Goal: Task Accomplishment & Management: Manage account settings

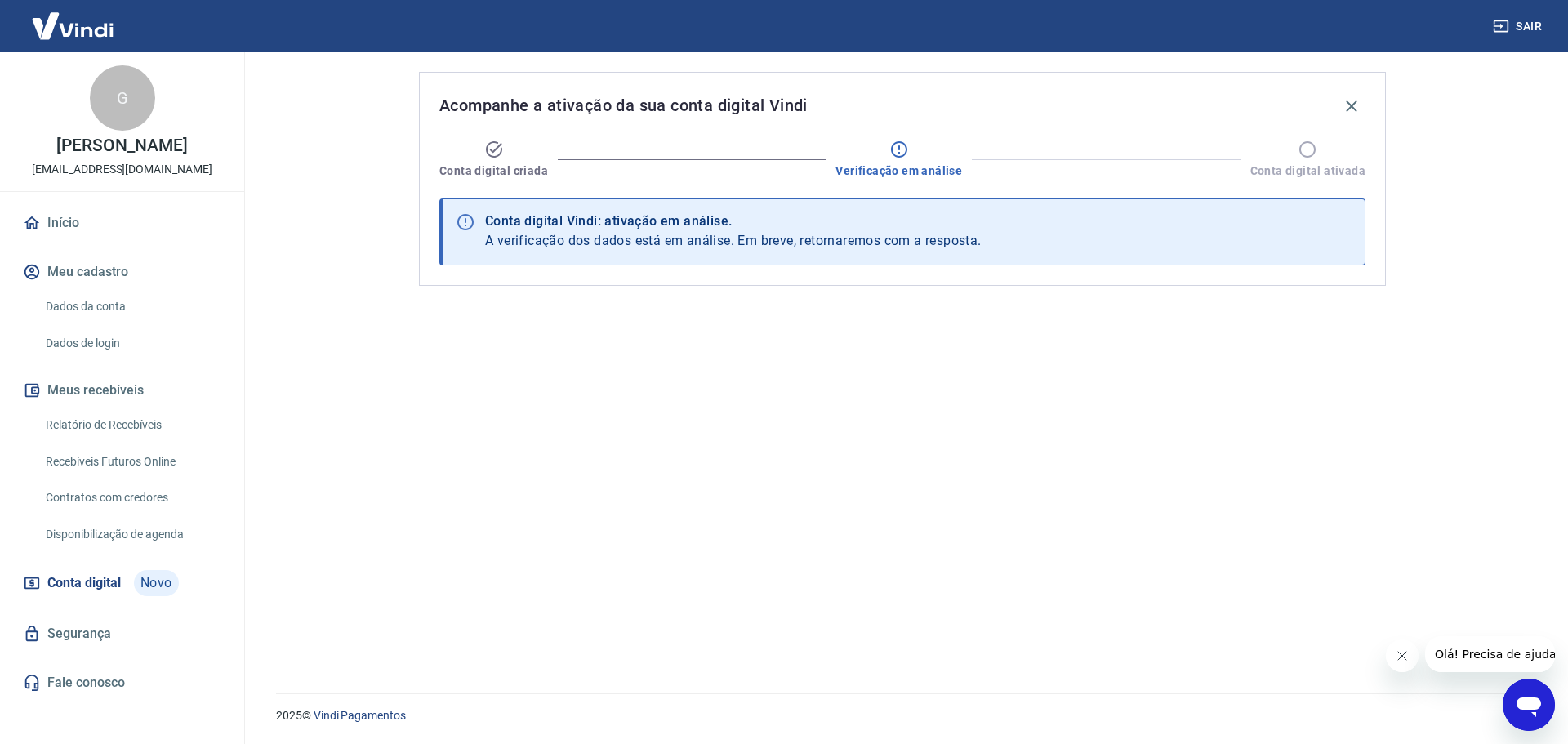
click at [156, 425] on link "Relatório de Recebíveis" at bounding box center [132, 425] width 185 height 33
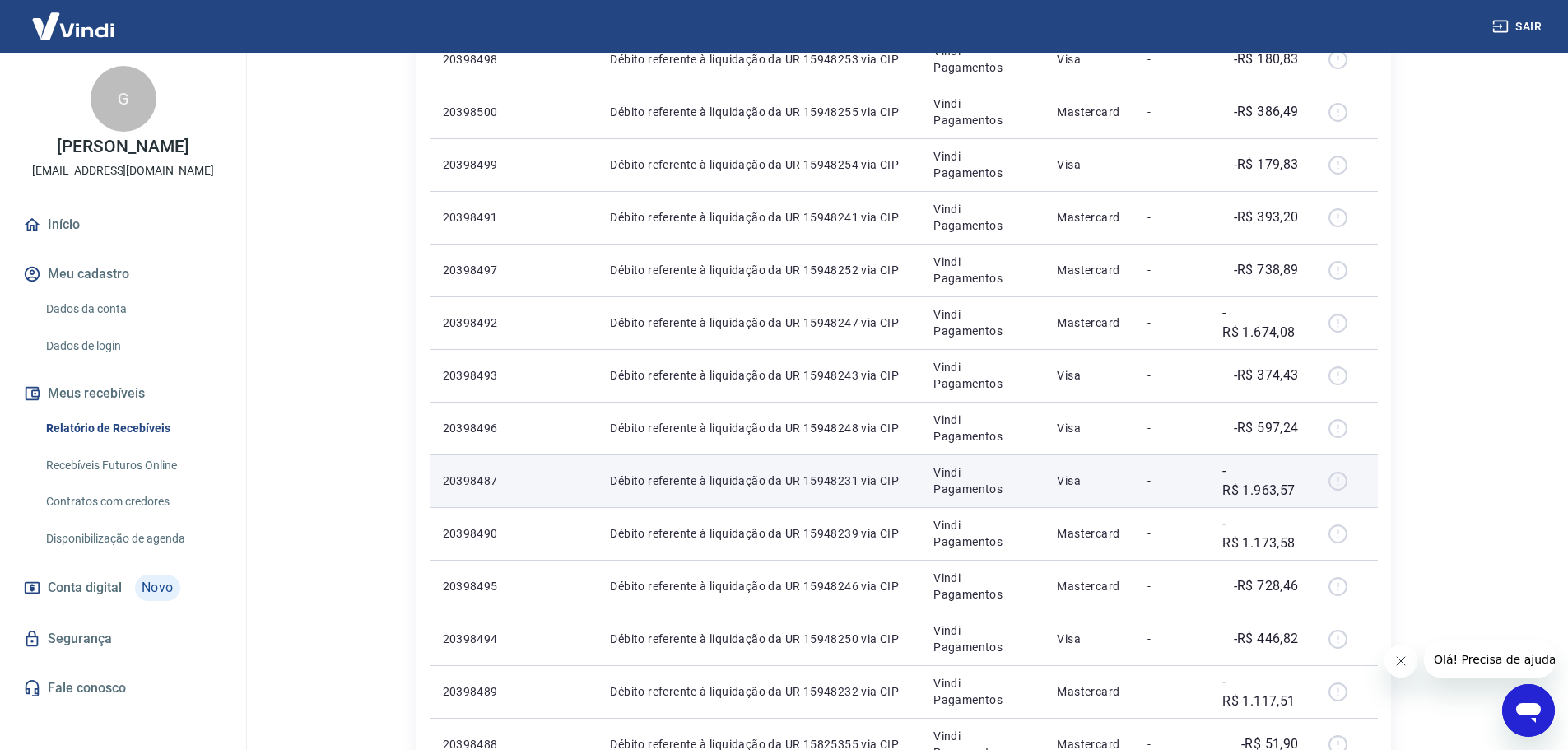
scroll to position [412, 0]
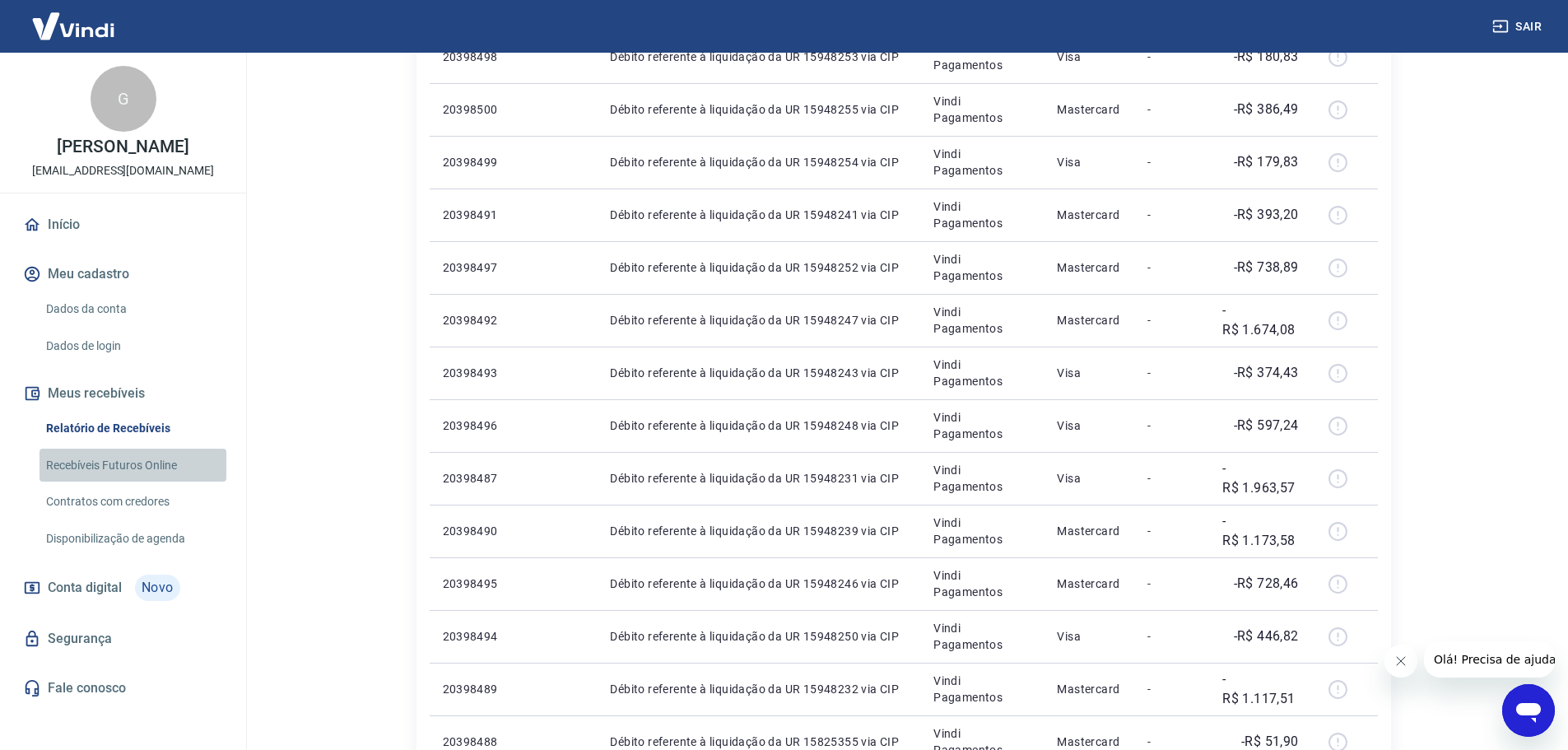
click at [124, 466] on link "Recebíveis Futuros Online" at bounding box center [133, 465] width 187 height 33
